Goal: Check status: Check status

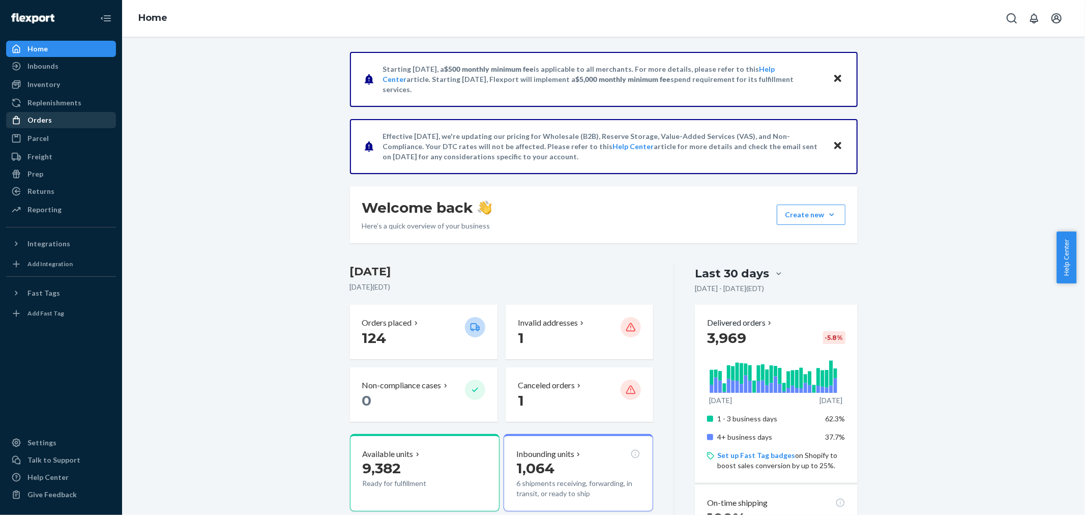
drag, startPoint x: 27, startPoint y: 113, endPoint x: 53, endPoint y: 120, distance: 26.3
click at [27, 113] on div "Orders" at bounding box center [61, 120] width 108 height 14
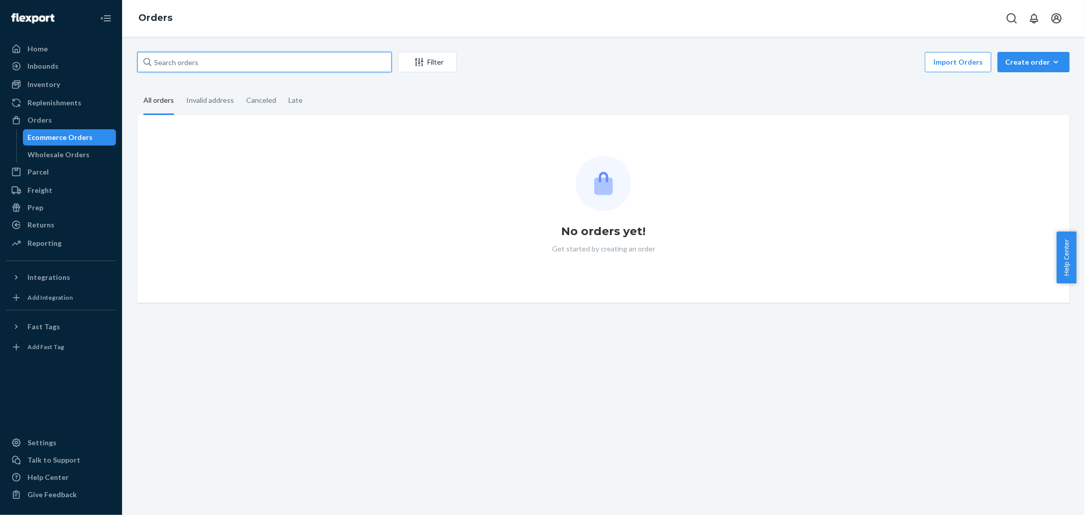
click at [171, 59] on input "text" at bounding box center [264, 62] width 254 height 20
paste input "4613483"
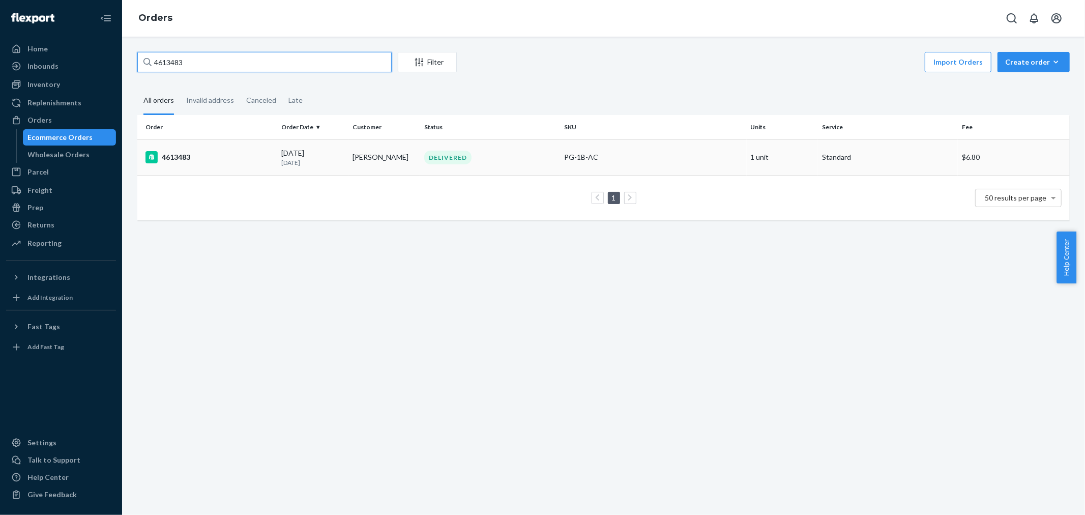
type input "4613483"
click at [159, 156] on div "4613483" at bounding box center [210, 157] width 128 height 12
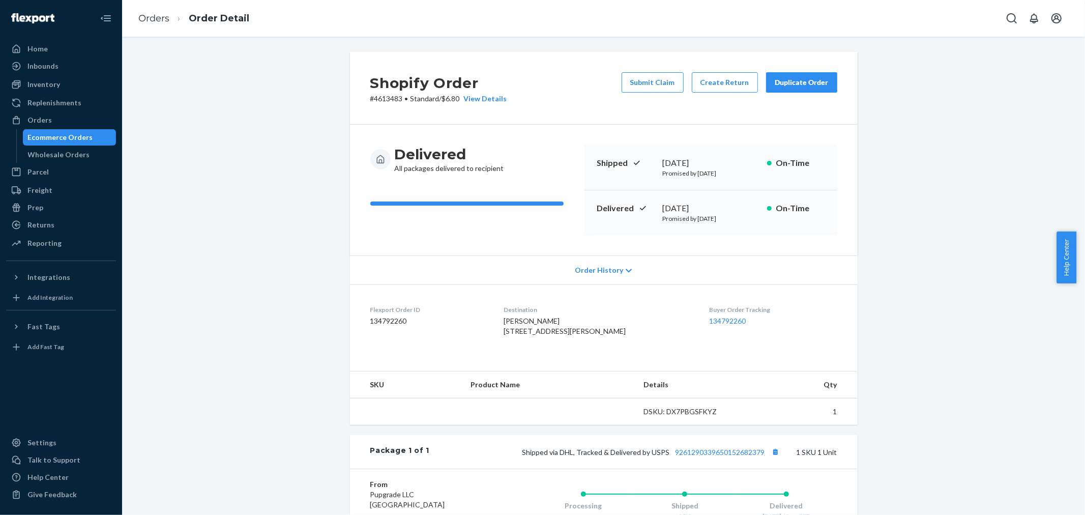
click at [886, 317] on div "Shopify Order # 4613483 • Standard / $6.80 View Details Submit Claim Create Ret…" at bounding box center [604, 349] width 948 height 594
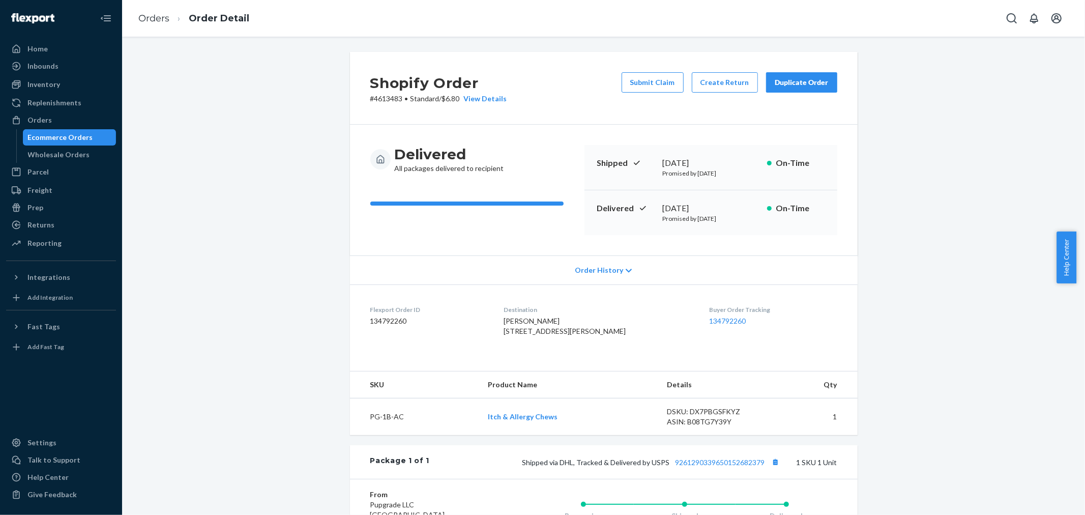
click at [912, 246] on div "Shopify Order # 4613483 • Standard / $6.80 View Details Submit Claim Create Ret…" at bounding box center [604, 373] width 948 height 643
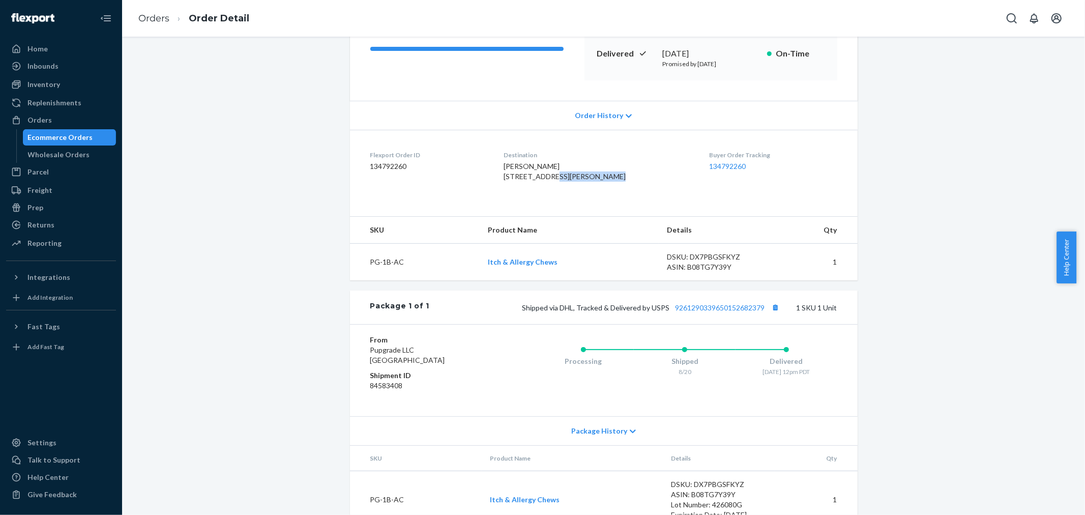
scroll to position [169, 0]
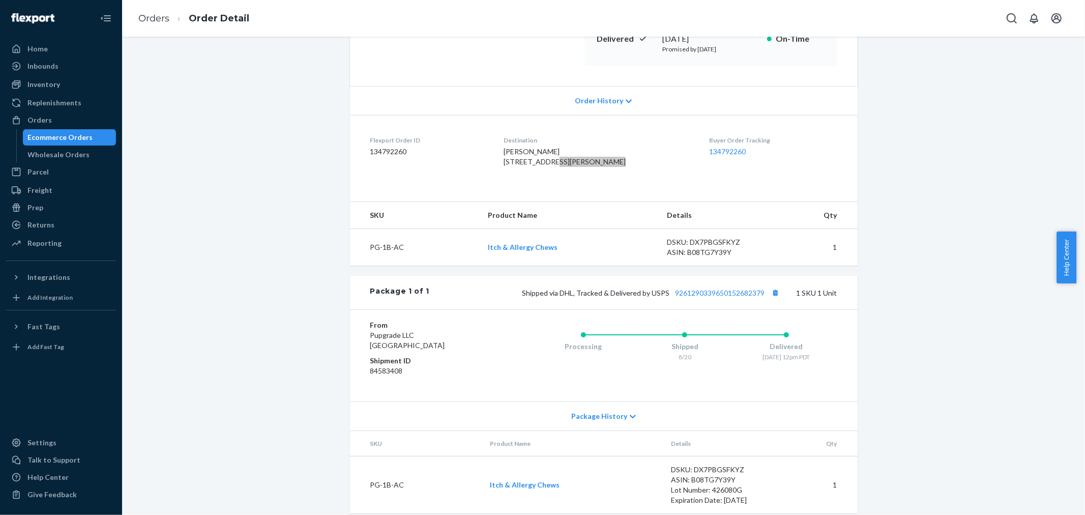
click at [856, 249] on div "Shopify Order # 4613483 • Standard / $6.80 View Details Submit Claim Create Ret…" at bounding box center [603, 197] width 523 height 631
